Goal: Transaction & Acquisition: Purchase product/service

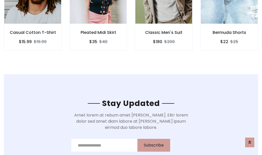
scroll to position [771, 0]
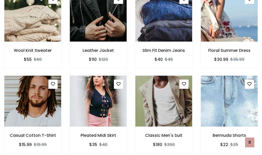
click at [131, 77] on div "Classic Men's Suit $180 $200" at bounding box center [164, 117] width 66 height 85
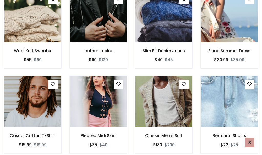
click at [131, 77] on div "Classic Men's Suit $180 $200" at bounding box center [164, 118] width 66 height 85
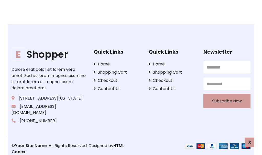
scroll to position [975, 0]
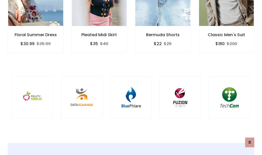
click at [131, 77] on div at bounding box center [131, 97] width 42 height 42
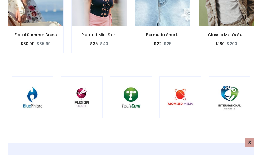
click at [131, 77] on div at bounding box center [131, 97] width 42 height 42
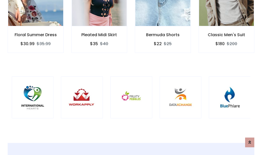
scroll to position [0, 0]
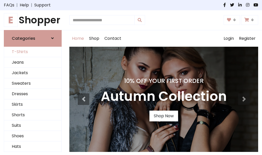
click at [33, 52] on link "T-Shirts" at bounding box center [32, 52] width 57 height 10
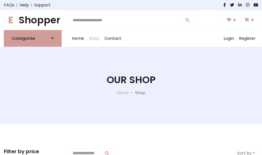
scroll to position [205, 0]
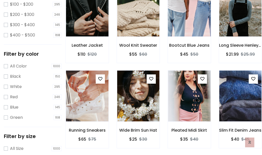
scroll to position [0, 0]
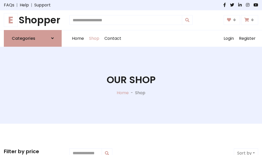
click at [33, 20] on h1 "E Shopper" at bounding box center [33, 20] width 58 height 12
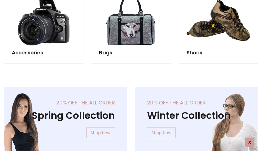
scroll to position [498, 0]
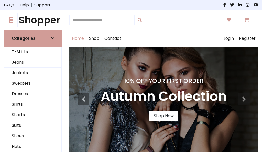
scroll to position [168, 0]
